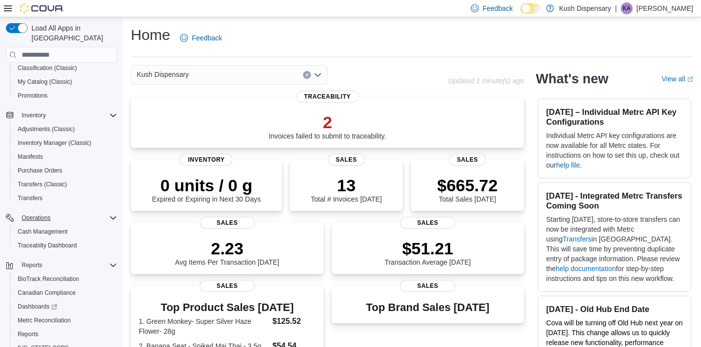
scroll to position [109, 0]
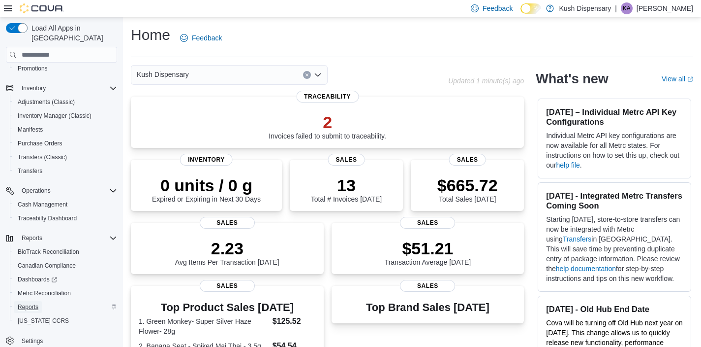
click at [24, 303] on span "Reports" at bounding box center [28, 307] width 21 height 8
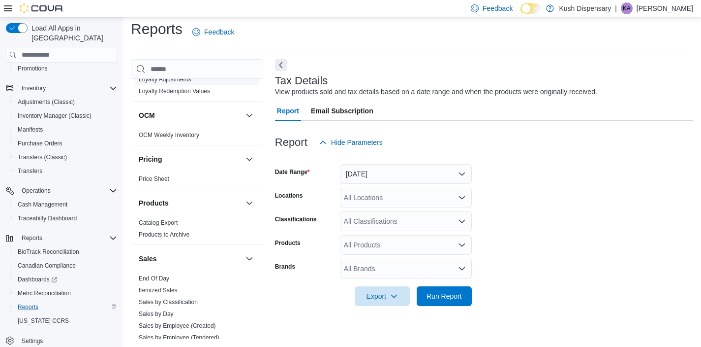
scroll to position [529, 0]
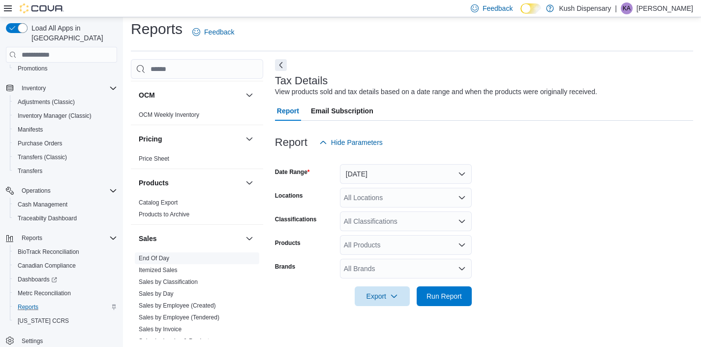
click at [158, 258] on link "End Of Day" at bounding box center [154, 257] width 31 height 7
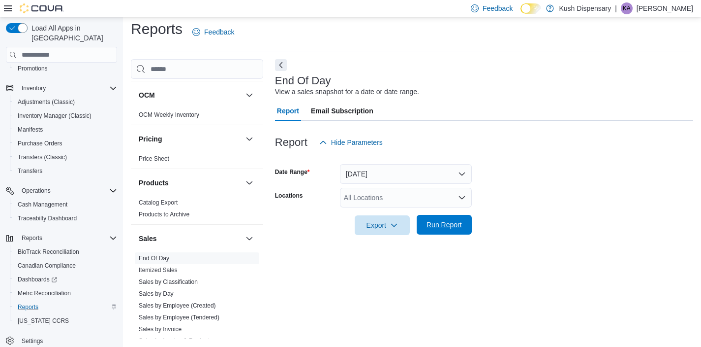
click at [434, 223] on span "Run Report" at bounding box center [444, 225] width 35 height 10
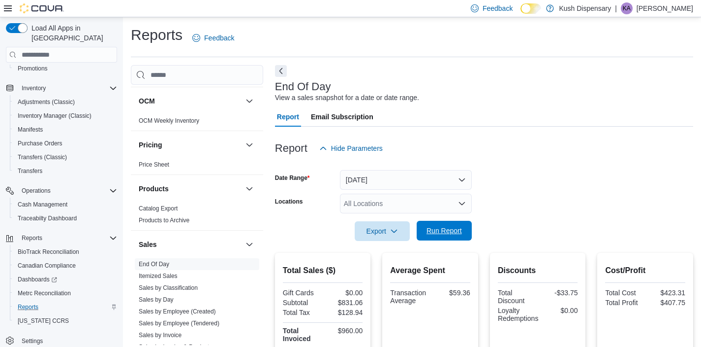
click at [444, 227] on span "Run Report" at bounding box center [444, 230] width 35 height 10
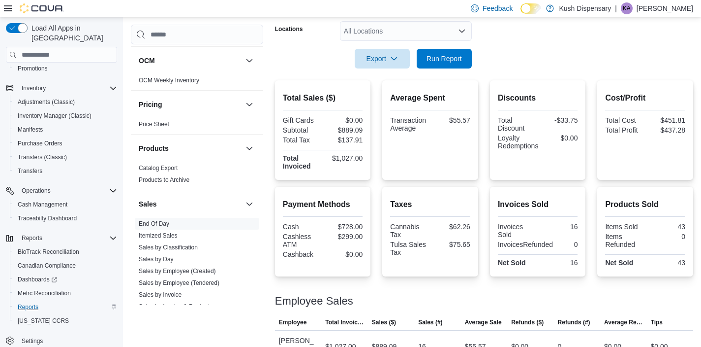
scroll to position [171, 0]
